Goal: Information Seeking & Learning: Check status

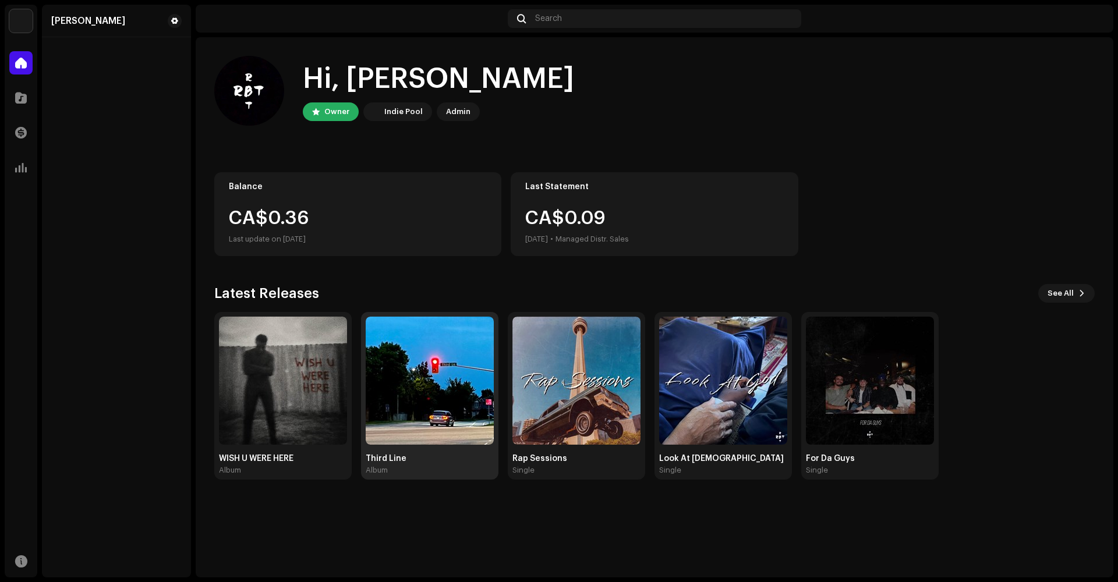
click at [412, 370] on img at bounding box center [430, 381] width 128 height 128
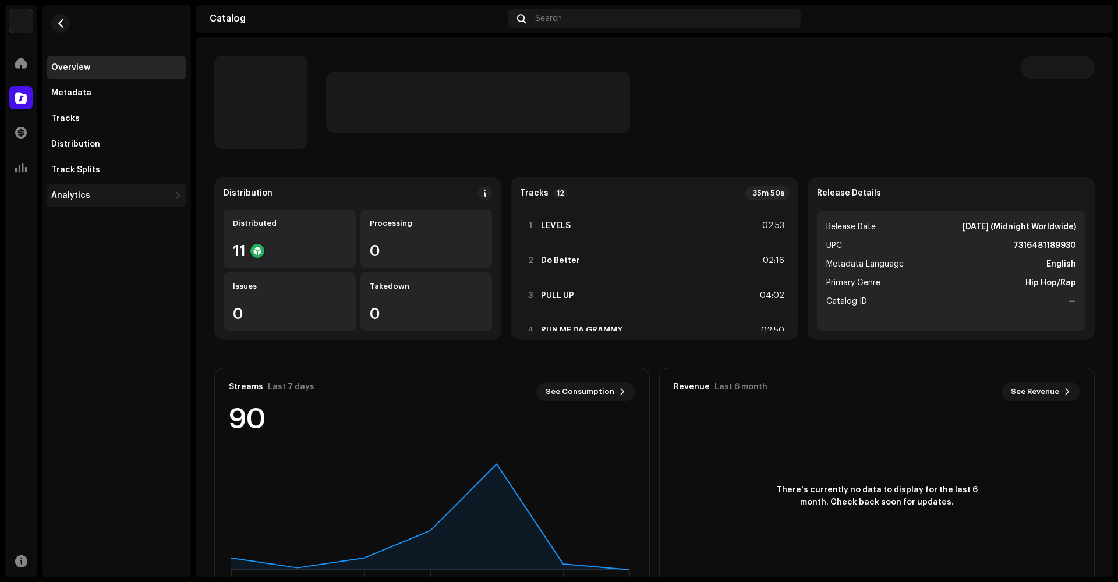
click at [91, 200] on div "Analytics" at bounding box center [117, 195] width 140 height 23
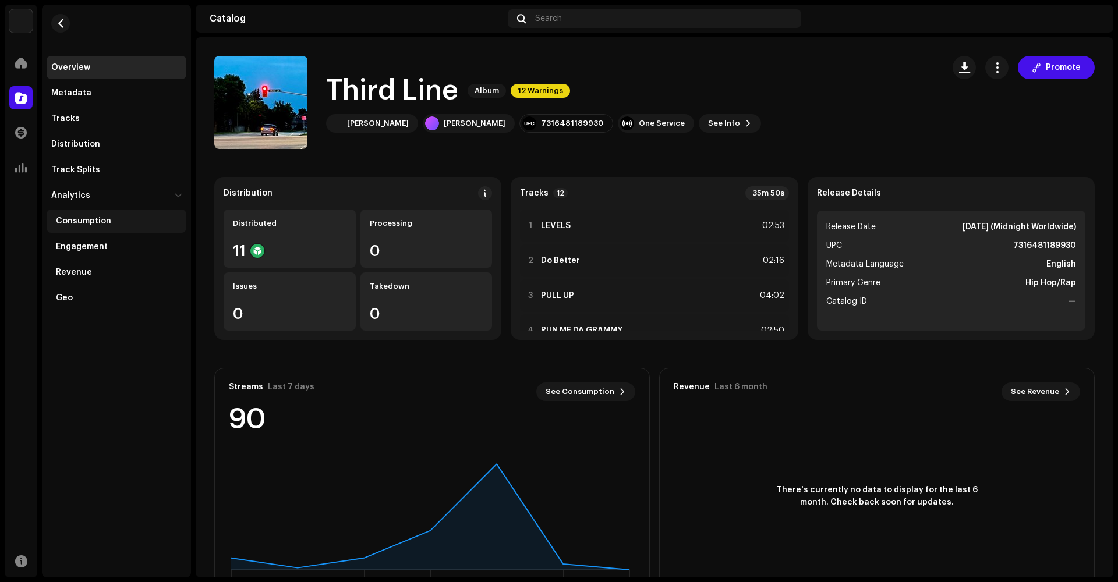
click at [91, 216] on div "Consumption" at bounding box center [117, 221] width 140 height 23
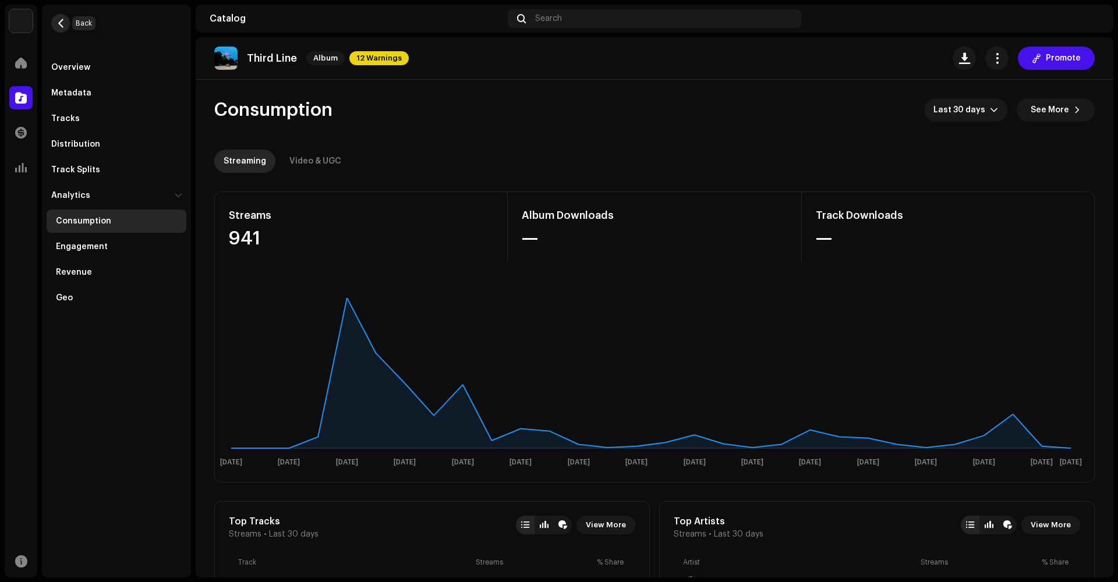
click at [60, 19] on span "button" at bounding box center [60, 23] width 9 height 9
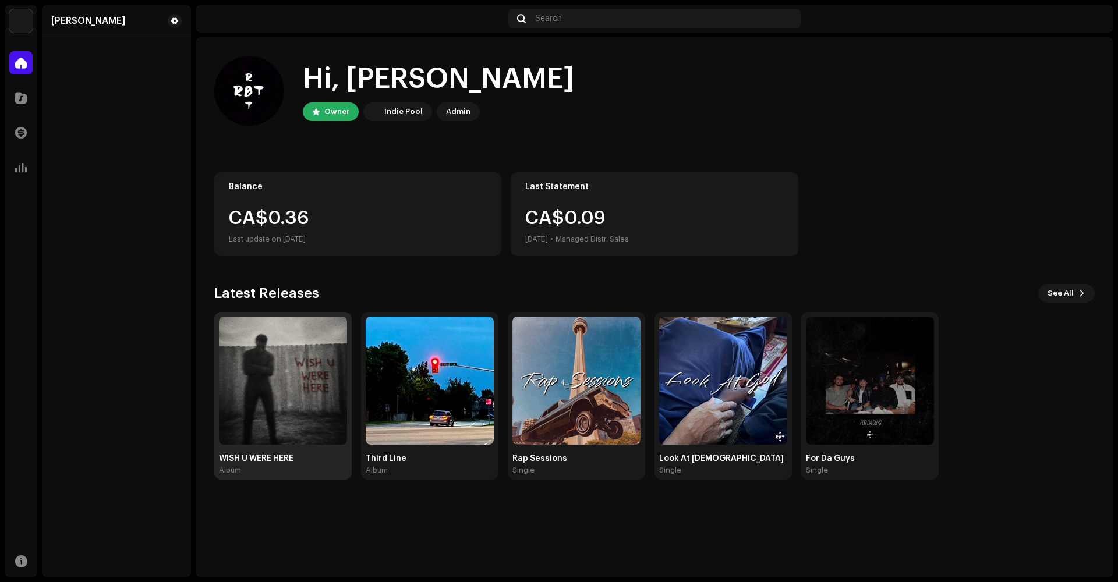
click at [259, 342] on img at bounding box center [283, 381] width 128 height 128
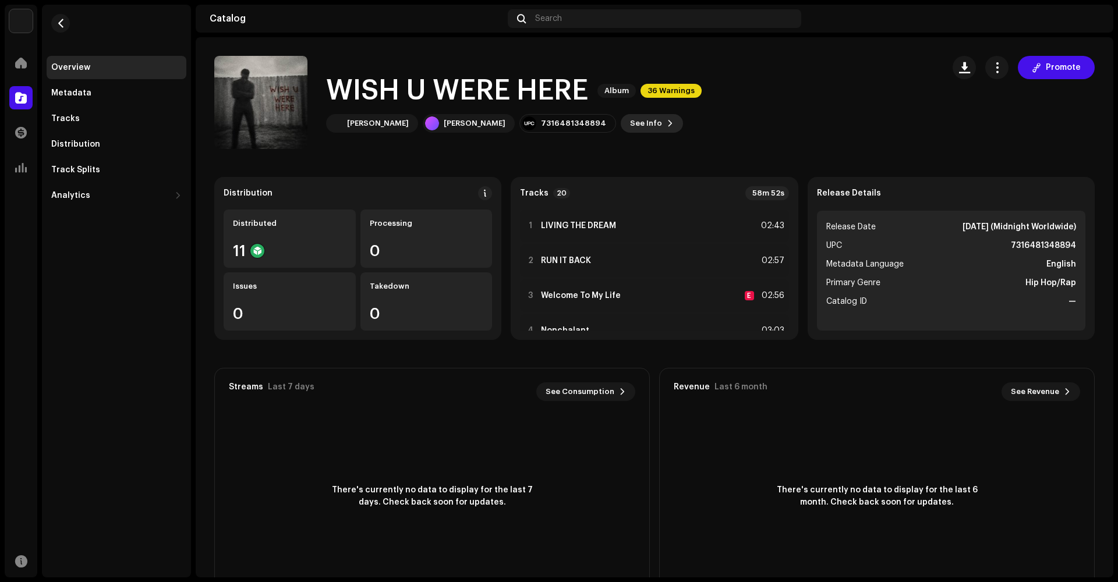
click at [630, 125] on span "See Info" at bounding box center [646, 123] width 32 height 23
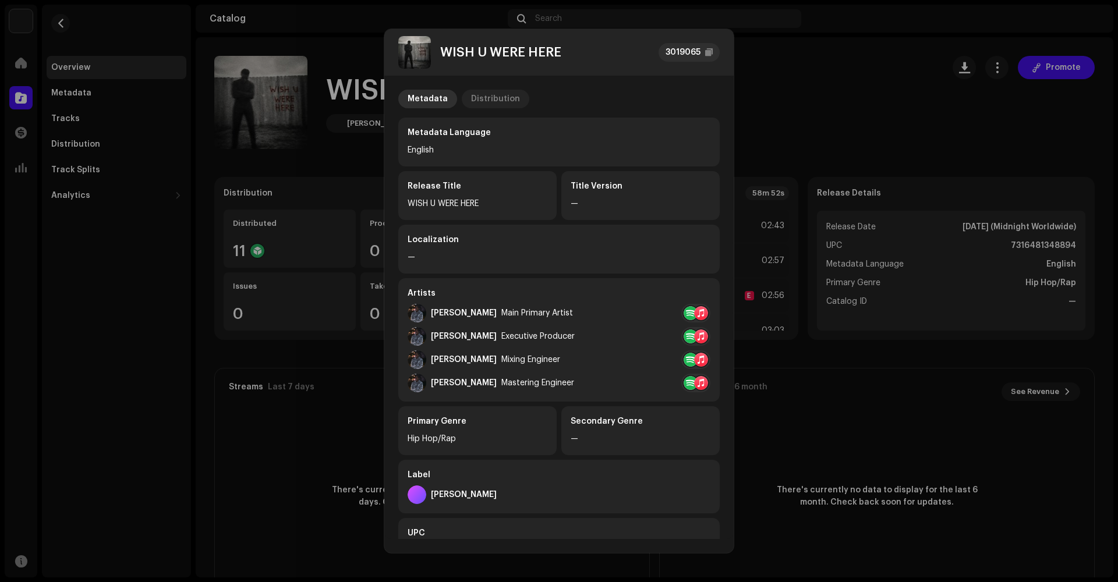
click at [488, 103] on div "Distribution" at bounding box center [495, 99] width 49 height 19
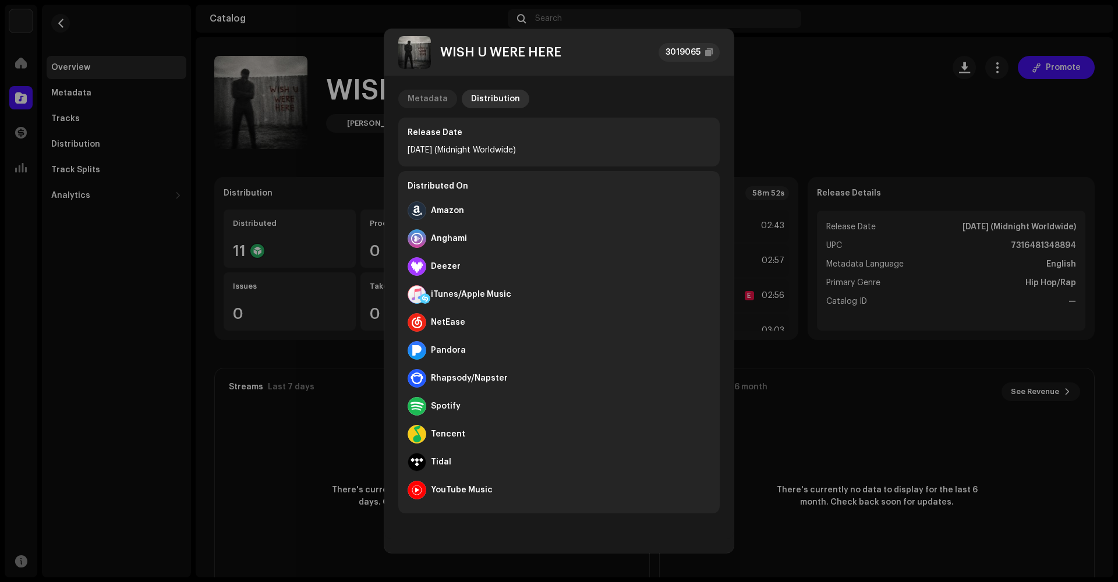
click at [425, 95] on div "Metadata" at bounding box center [428, 99] width 40 height 19
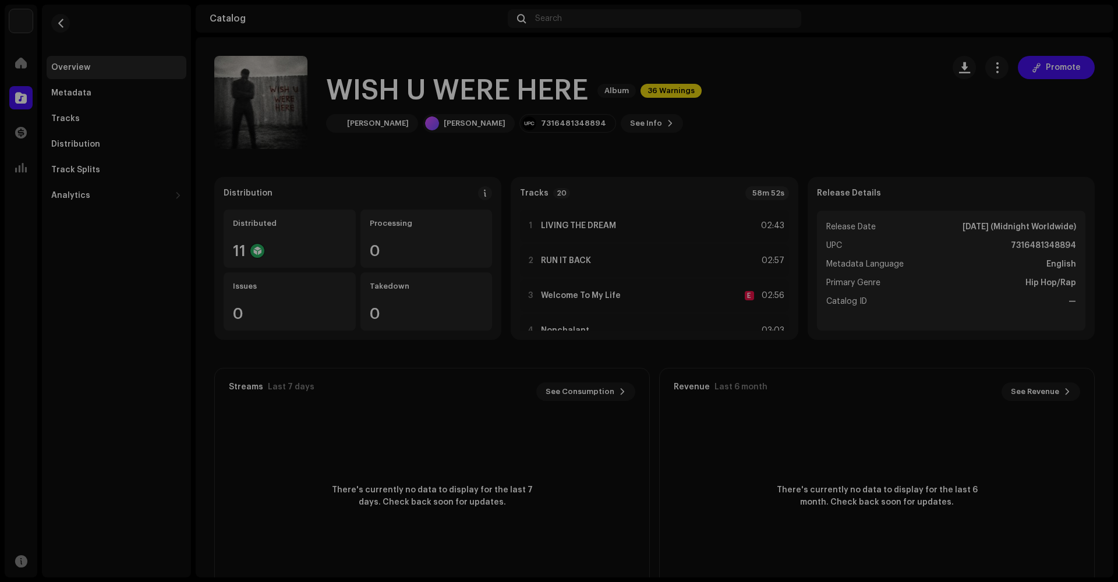
click at [816, 97] on div "WISH U WERE HERE 3019065 Metadata Distribution Metadata Language English Releas…" at bounding box center [559, 291] width 1118 height 582
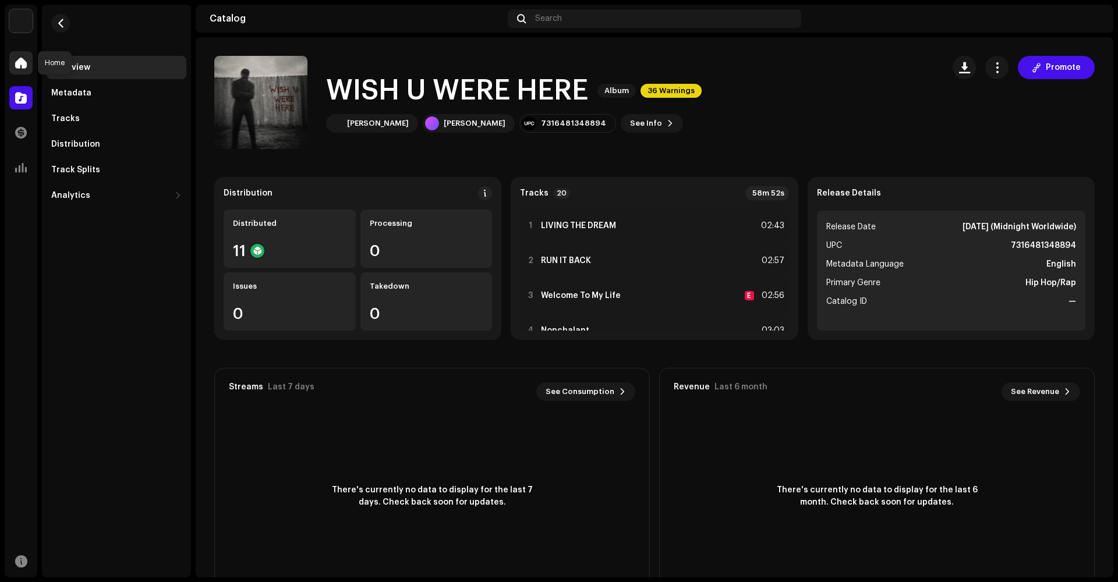
click at [26, 72] on div at bounding box center [20, 62] width 23 height 23
